Goal: Find specific page/section: Find specific page/section

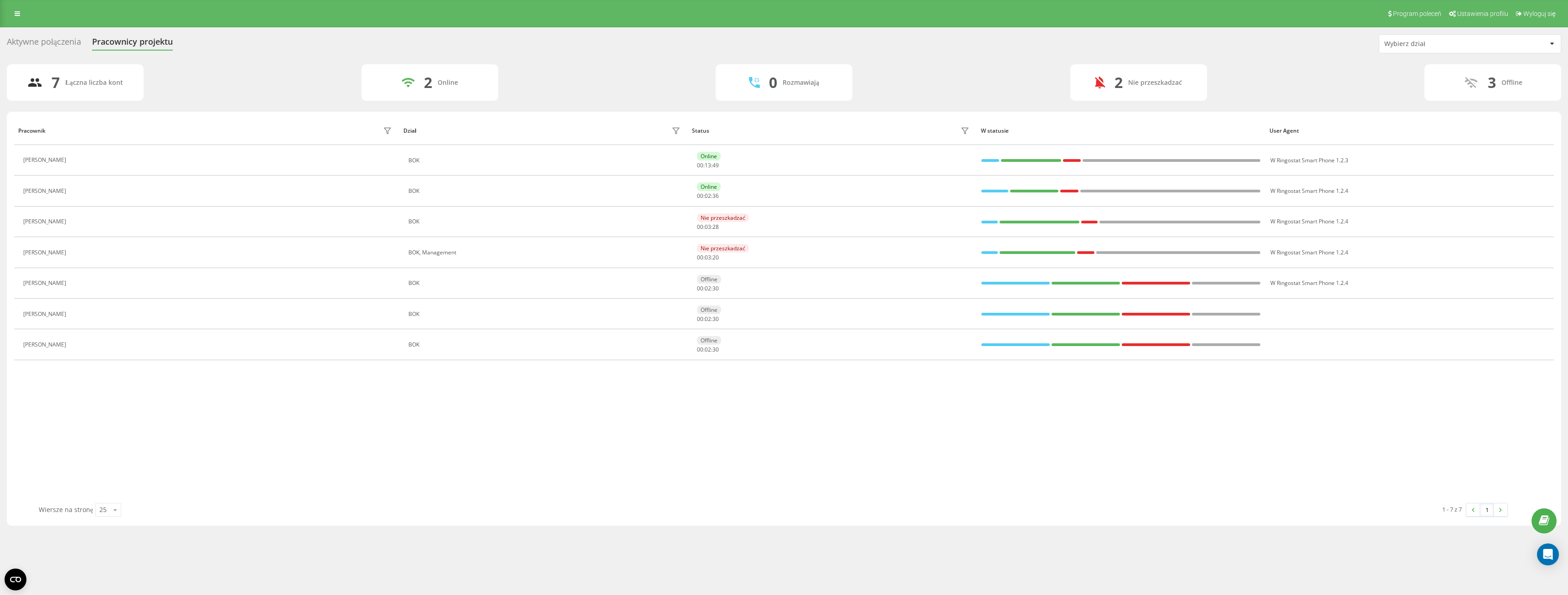
click at [60, 38] on div "Aktywne połączenia" at bounding box center [43, 43] width 74 height 14
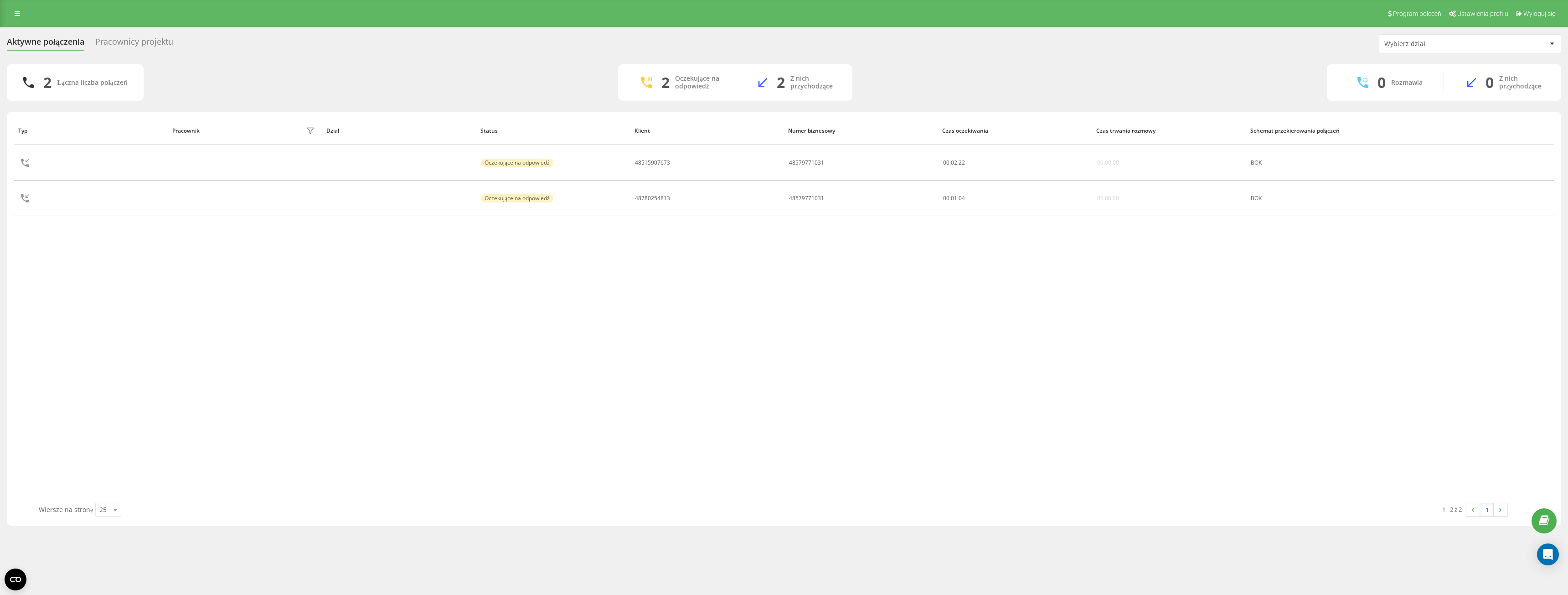
click at [158, 44] on div "Pracownicy projektu" at bounding box center [134, 43] width 78 height 14
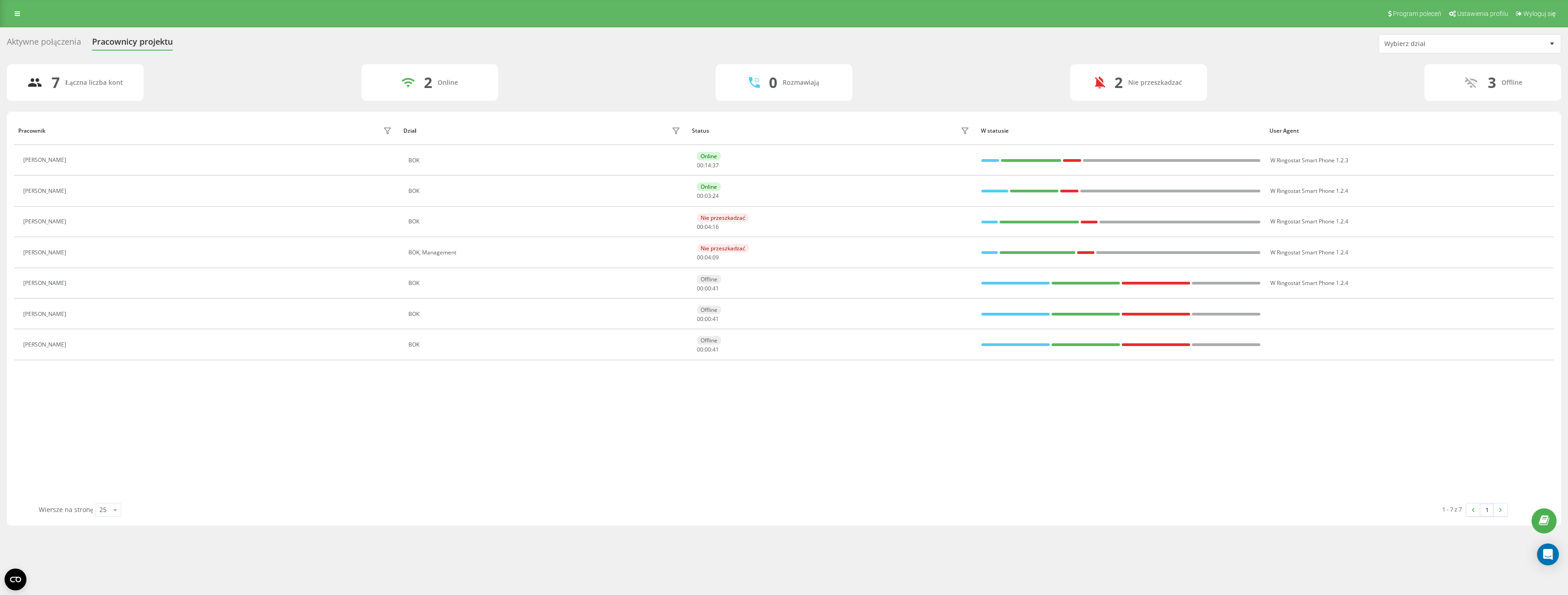
click at [56, 42] on div "Aktywne połączenia" at bounding box center [43, 43] width 74 height 14
